Goal: Task Accomplishment & Management: Use online tool/utility

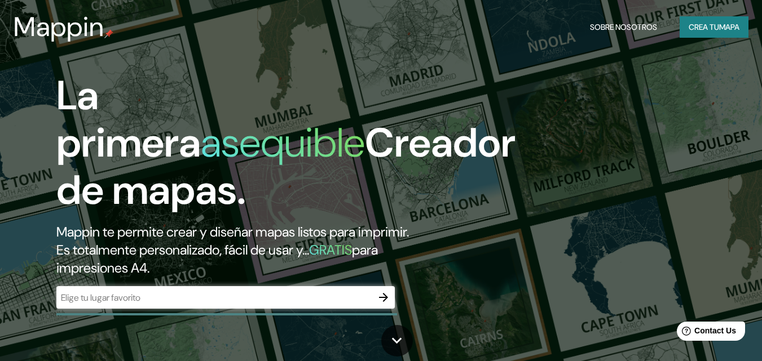
click at [126, 269] on font "para impresiones A4." at bounding box center [216, 259] width 321 height 36
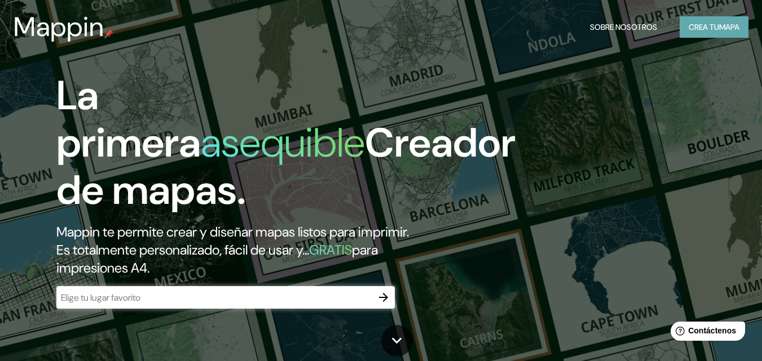
click at [702, 34] on button "Crea tu mapa" at bounding box center [714, 26] width 69 height 21
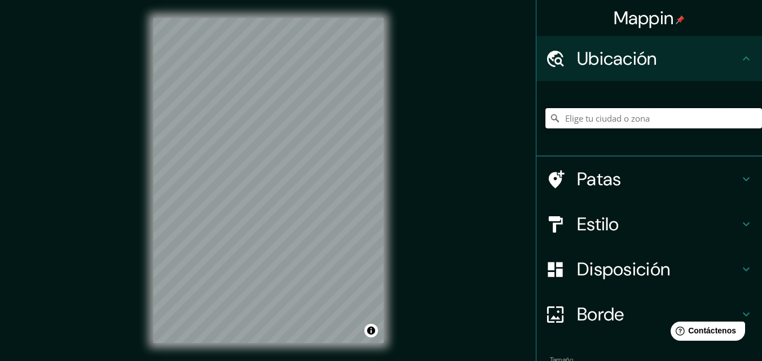
click at [581, 125] on input "Elige tu ciudad o zona" at bounding box center [653, 118] width 217 height 20
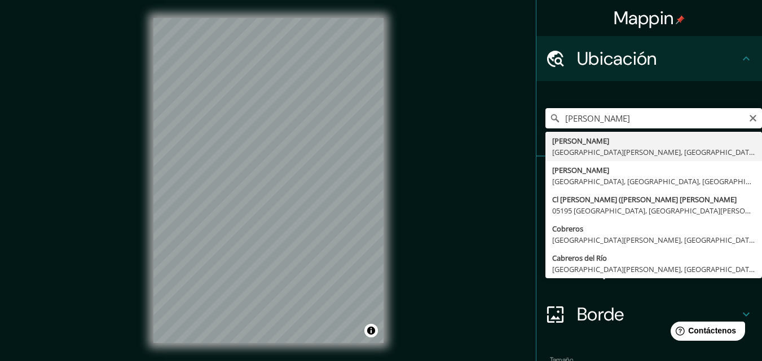
type input "[PERSON_NAME], [GEOGRAPHIC_DATA][PERSON_NAME], [GEOGRAPHIC_DATA]"
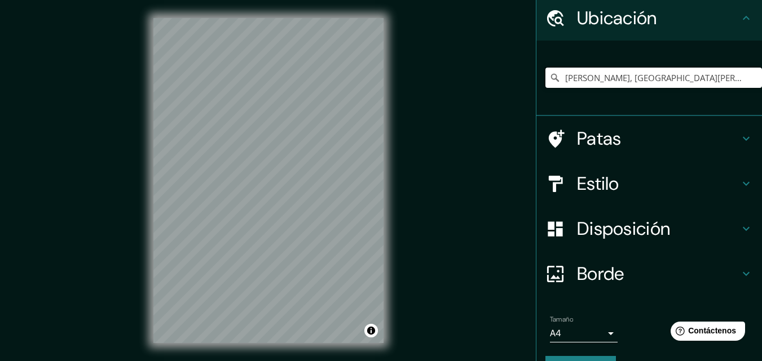
scroll to position [27, 0]
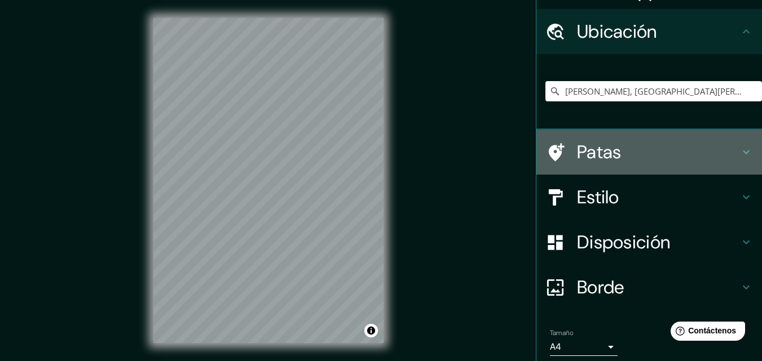
click at [640, 147] on h4 "Patas" at bounding box center [658, 152] width 162 height 23
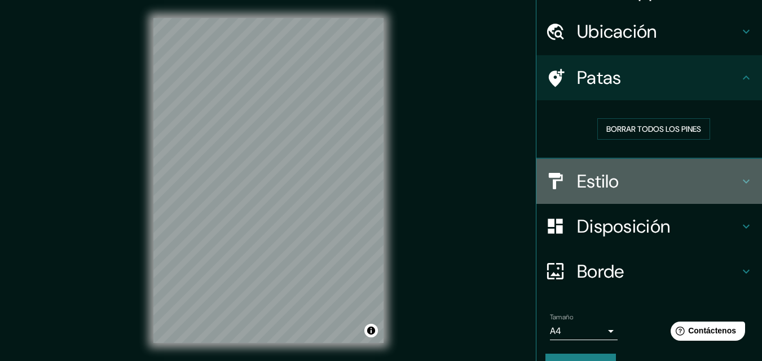
click at [606, 182] on font "Estilo" at bounding box center [598, 182] width 42 height 24
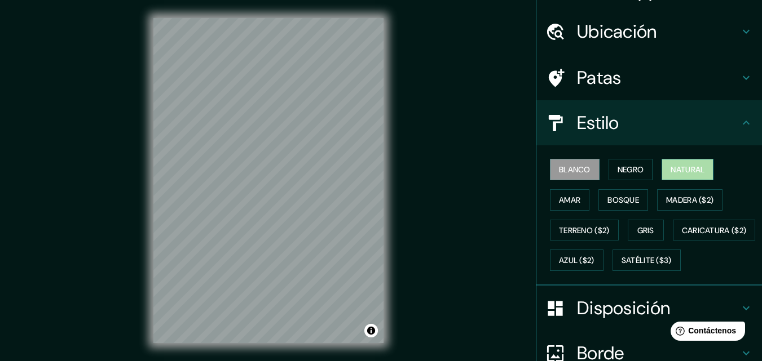
click at [678, 173] on font "Natural" at bounding box center [688, 170] width 34 height 10
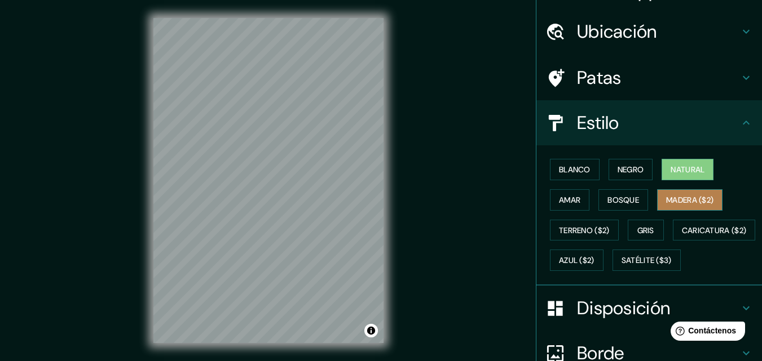
click at [680, 203] on font "Madera ($2)" at bounding box center [689, 200] width 47 height 10
click at [674, 162] on font "Natural" at bounding box center [688, 169] width 34 height 15
click at [559, 195] on font "Amar" at bounding box center [569, 200] width 21 height 10
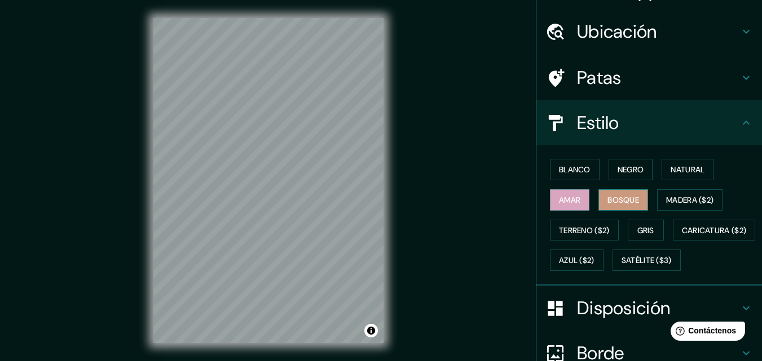
click at [610, 202] on font "Bosque" at bounding box center [623, 200] width 32 height 10
click at [614, 76] on h4 "Patas" at bounding box center [658, 78] width 162 height 23
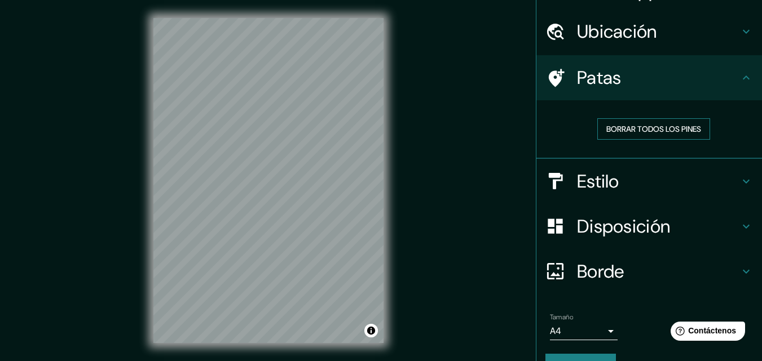
click at [649, 129] on font "Borrar todos los pines" at bounding box center [653, 129] width 95 height 10
click at [681, 24] on h4 "Ubicación" at bounding box center [658, 31] width 162 height 23
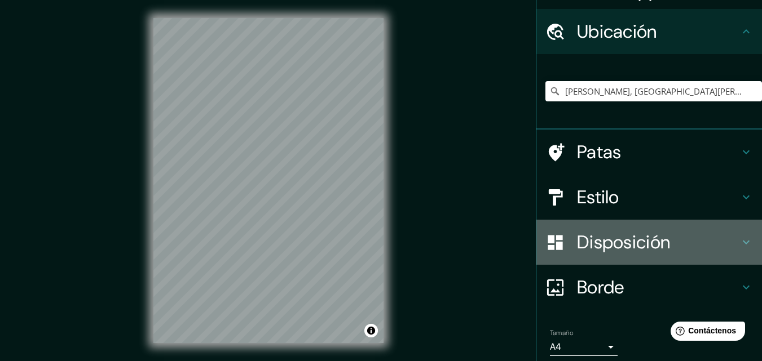
click at [601, 249] on font "Disposición" at bounding box center [623, 243] width 93 height 24
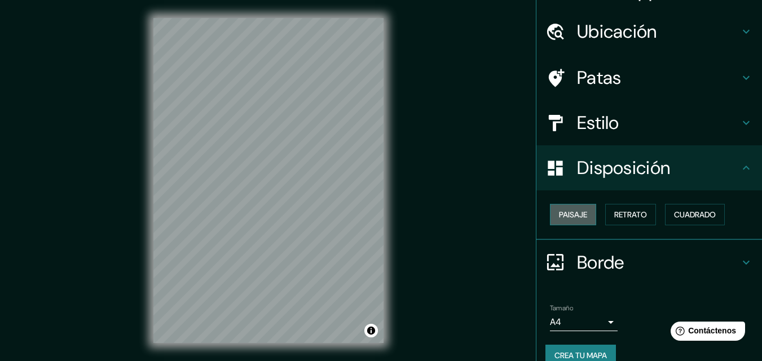
click at [581, 218] on button "Paisaje" at bounding box center [573, 214] width 46 height 21
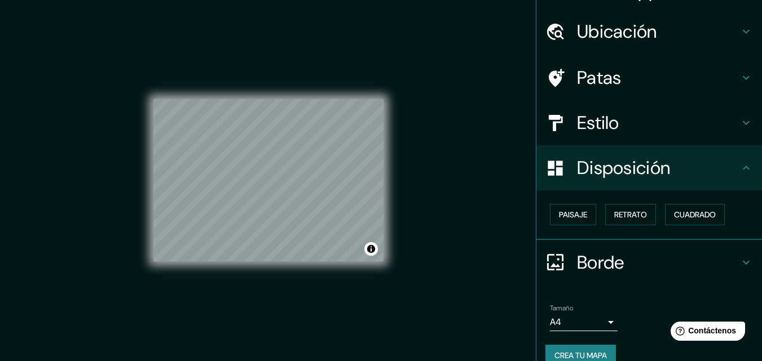
click at [389, 179] on div "© Mapbox © OpenStreetMap Improve this map" at bounding box center [268, 180] width 266 height 361
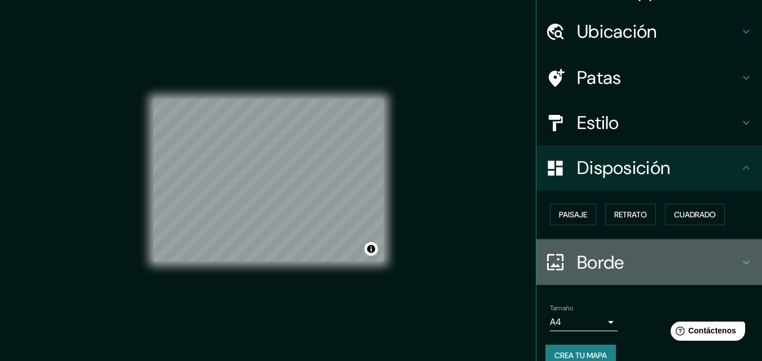
click at [588, 278] on div "Borde" at bounding box center [649, 262] width 226 height 45
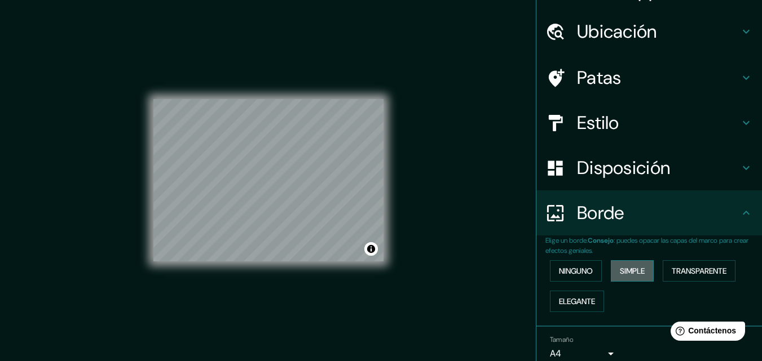
click at [629, 268] on font "Simple" at bounding box center [632, 271] width 25 height 10
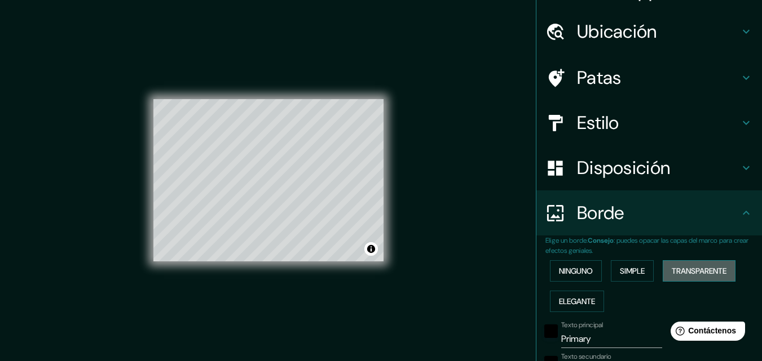
click at [689, 268] on font "Transparente" at bounding box center [699, 271] width 55 height 10
click at [574, 302] on font "Elegante" at bounding box center [577, 302] width 36 height 10
click at [620, 271] on font "Simple" at bounding box center [632, 271] width 25 height 10
click at [581, 268] on font "Ninguno" at bounding box center [576, 271] width 34 height 10
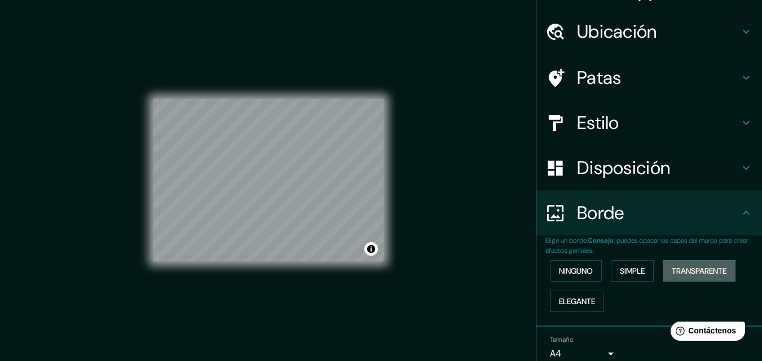
click at [672, 267] on font "Transparente" at bounding box center [699, 271] width 55 height 10
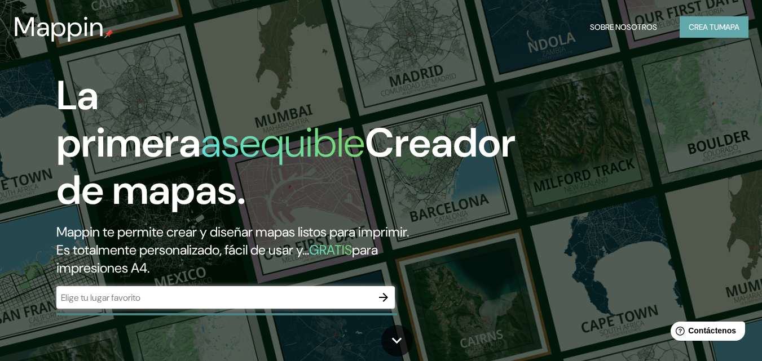
click at [697, 33] on font "Crea tu" at bounding box center [704, 27] width 30 height 15
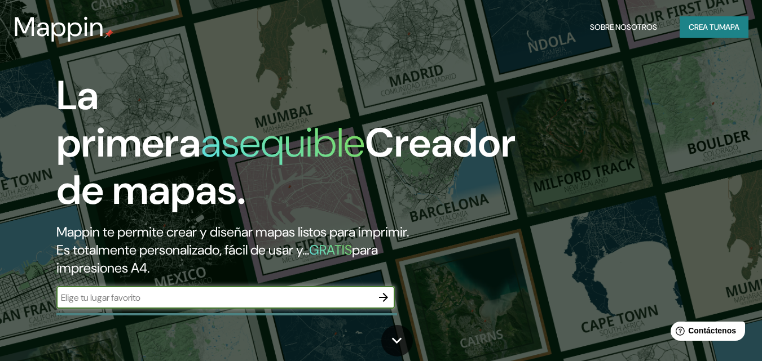
click at [120, 292] on input "text" at bounding box center [214, 298] width 316 height 13
type input "c"
type input "[PERSON_NAME] ([GEOGRAPHIC_DATA])"
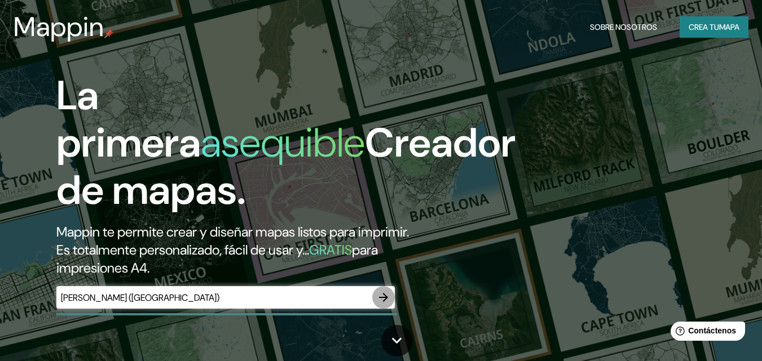
click at [385, 301] on icon "button" at bounding box center [384, 298] width 14 height 14
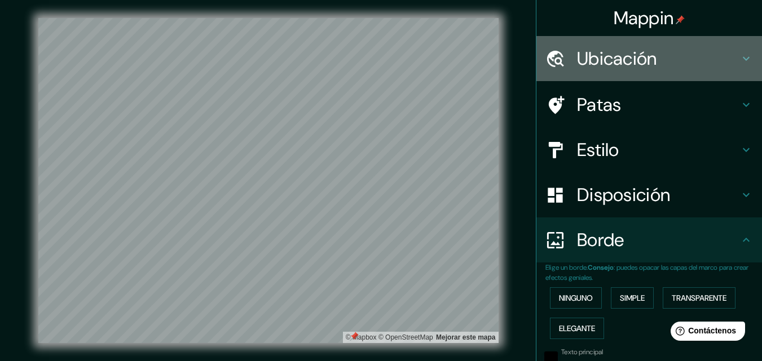
click at [654, 63] on h4 "Ubicación" at bounding box center [658, 58] width 162 height 23
type input "435"
type input "73"
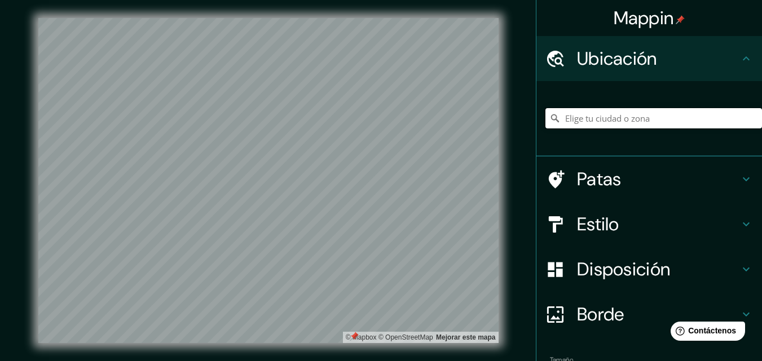
click at [638, 127] on input "Elige tu ciudad o zona" at bounding box center [653, 118] width 217 height 20
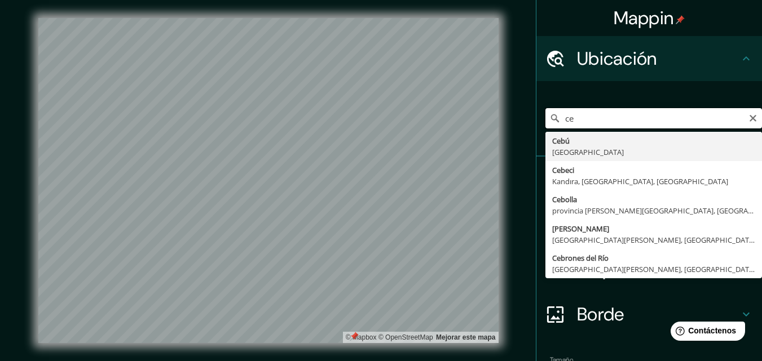
type input "c"
type input "[PERSON_NAME], [GEOGRAPHIC_DATA][PERSON_NAME], [GEOGRAPHIC_DATA]"
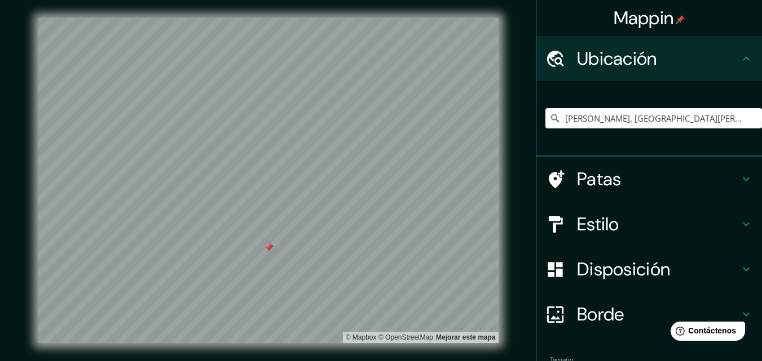
click at [267, 248] on div at bounding box center [268, 248] width 9 height 9
